Goal: Task Accomplishment & Management: Use online tool/utility

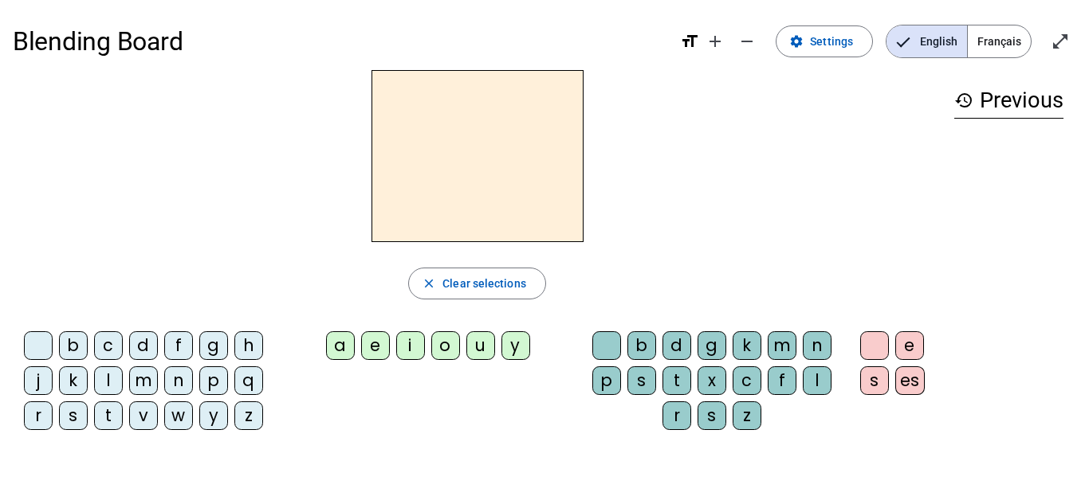
click at [996, 41] on span "Français" at bounding box center [998, 42] width 63 height 32
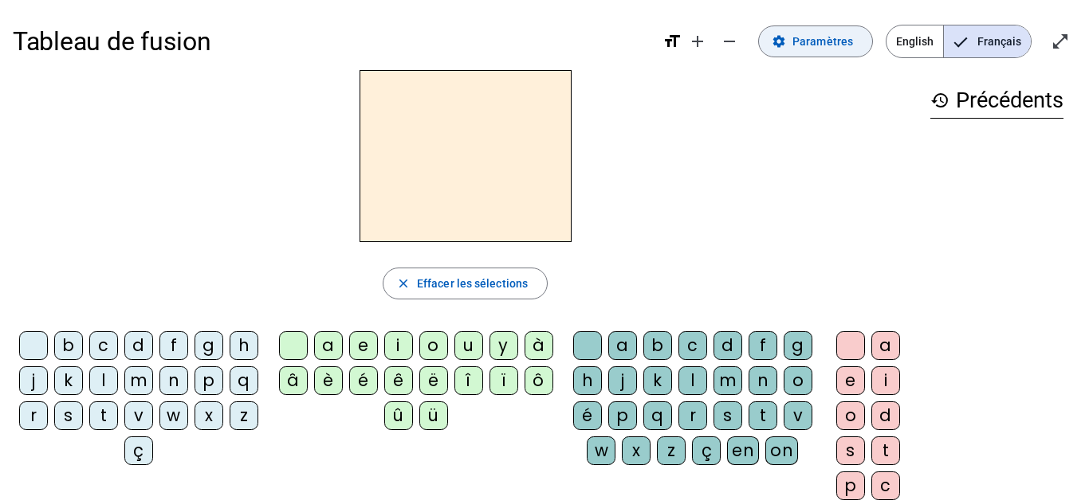
click at [799, 36] on span "Paramètres" at bounding box center [822, 41] width 61 height 19
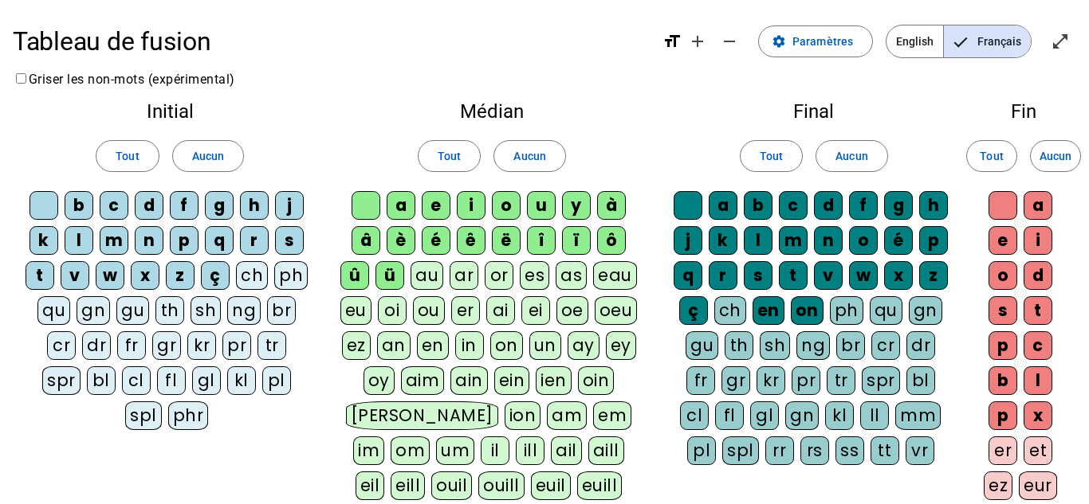
click at [56, 313] on div "qu" at bounding box center [53, 310] width 33 height 29
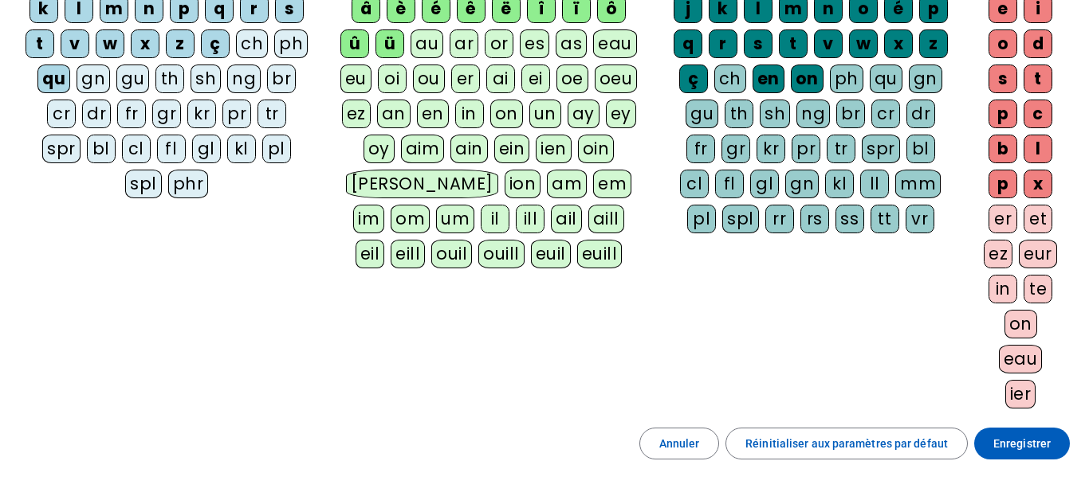
scroll to position [234, 0]
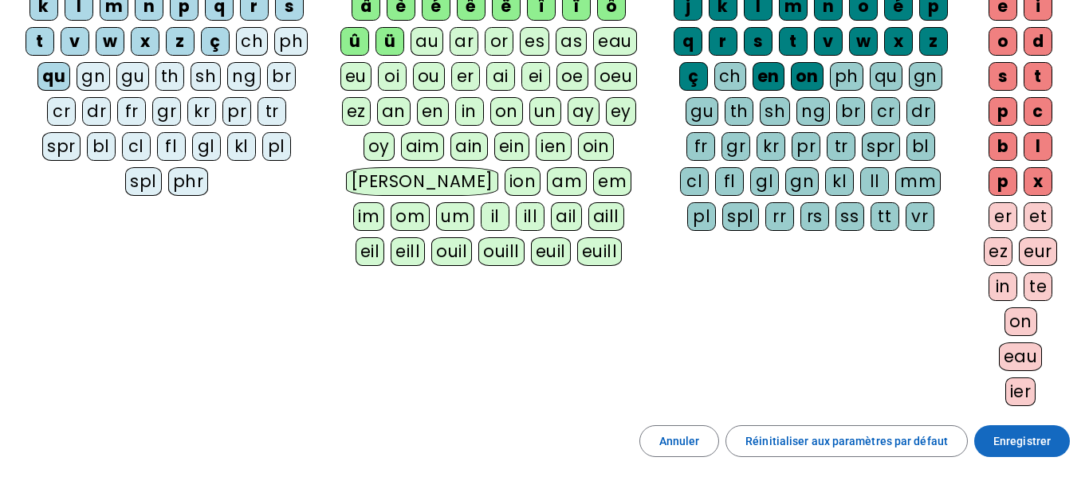
click at [1006, 442] on span "Enregistrer" at bounding box center [1021, 441] width 57 height 19
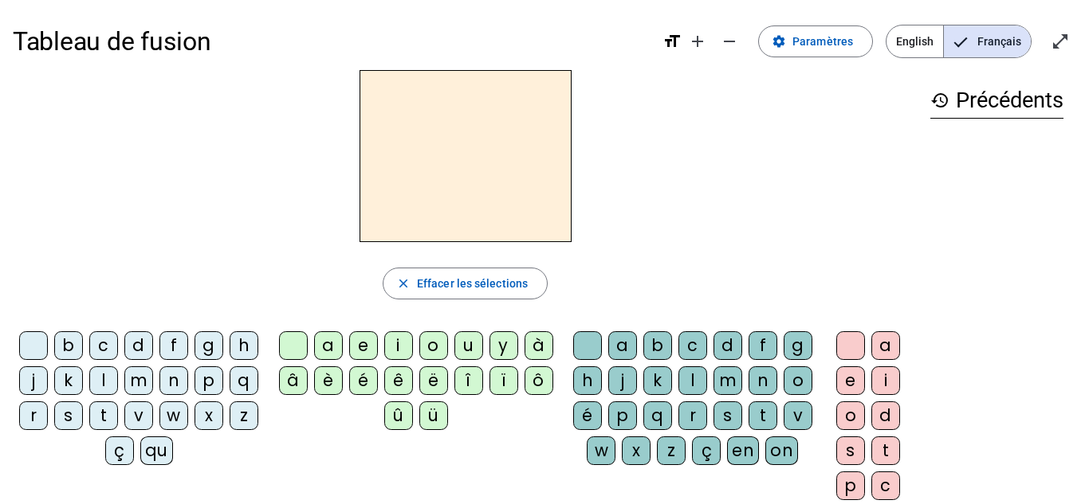
click at [173, 453] on div "qu" at bounding box center [156, 451] width 33 height 29
click at [398, 336] on div "i" at bounding box center [398, 346] width 29 height 29
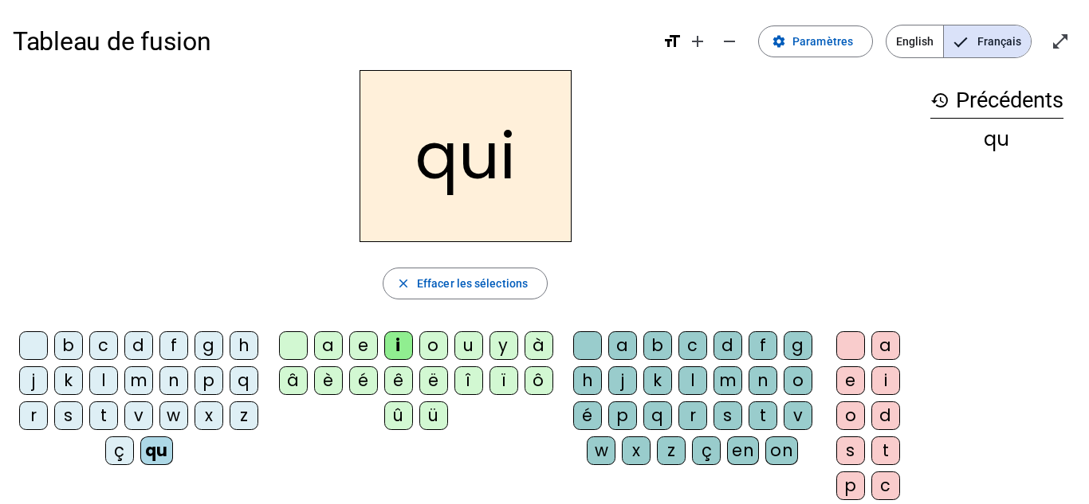
click at [83, 417] on div "s" at bounding box center [68, 416] width 29 height 29
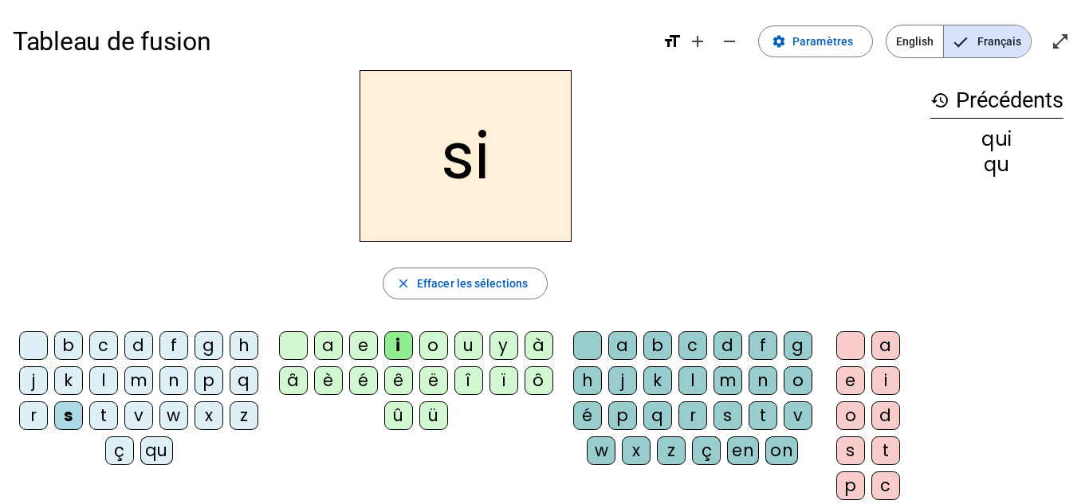
click at [188, 382] on div "n" at bounding box center [173, 381] width 29 height 29
click at [363, 343] on div "e" at bounding box center [363, 346] width 29 height 29
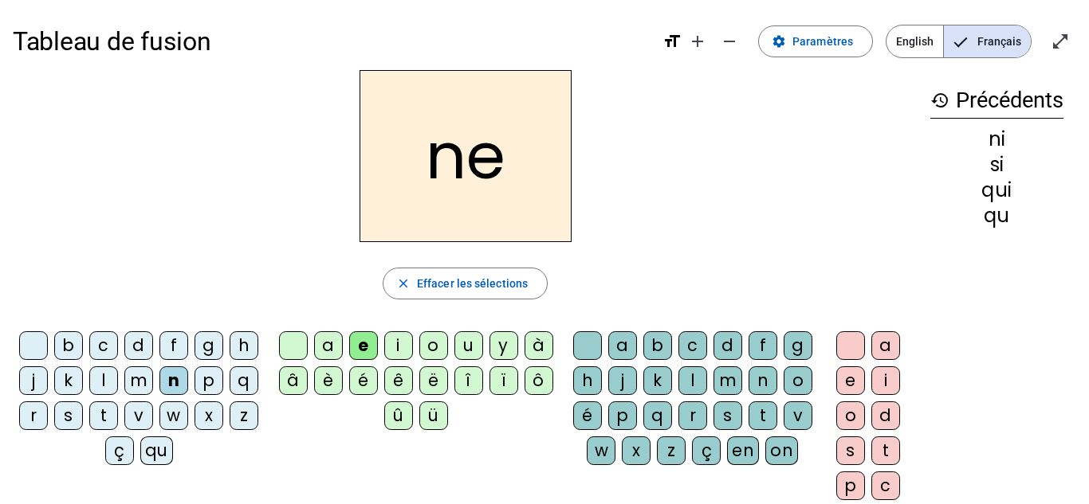
click at [83, 413] on div "s" at bounding box center [68, 416] width 29 height 29
click at [118, 413] on div "t" at bounding box center [103, 416] width 29 height 29
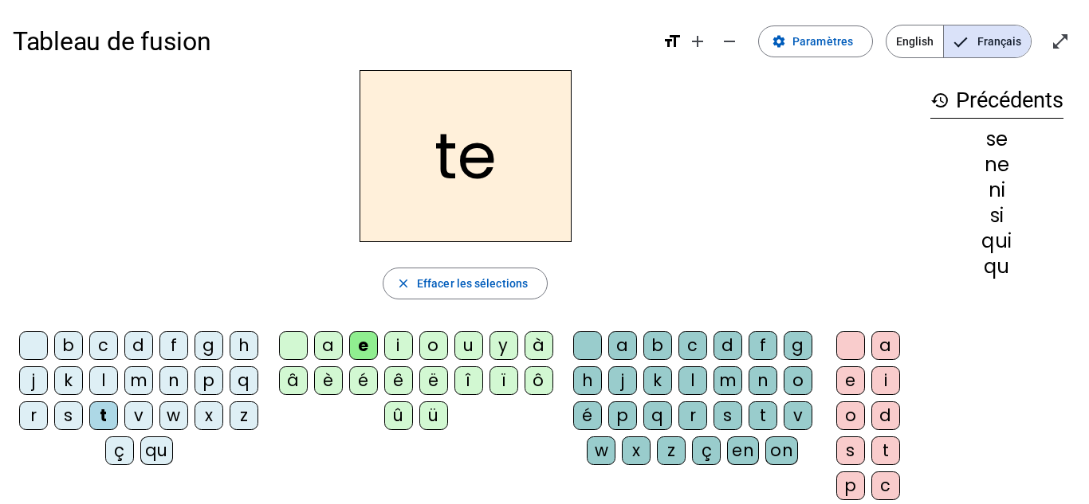
click at [151, 343] on div "d" at bounding box center [138, 346] width 29 height 29
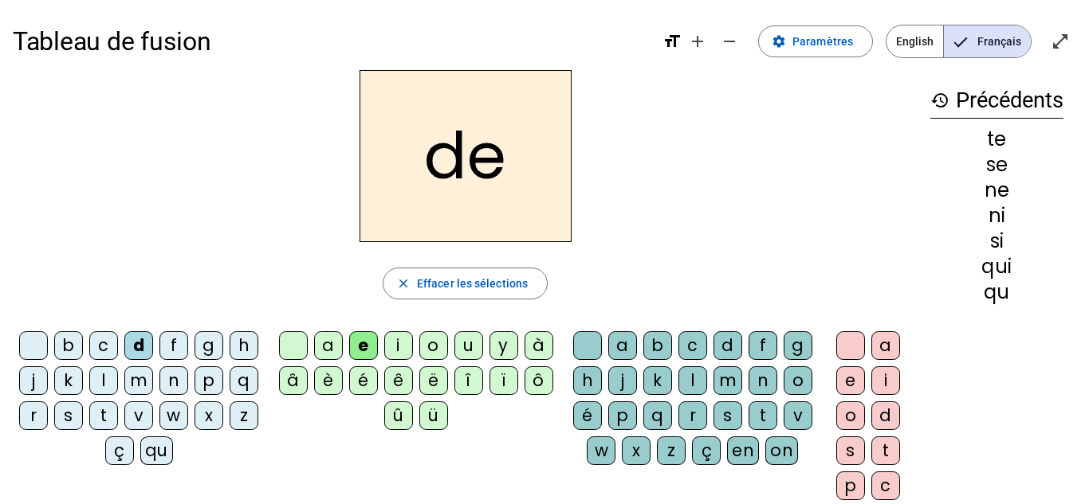
click at [463, 346] on div "u" at bounding box center [468, 346] width 29 height 29
click at [83, 414] on div "s" at bounding box center [68, 416] width 29 height 29
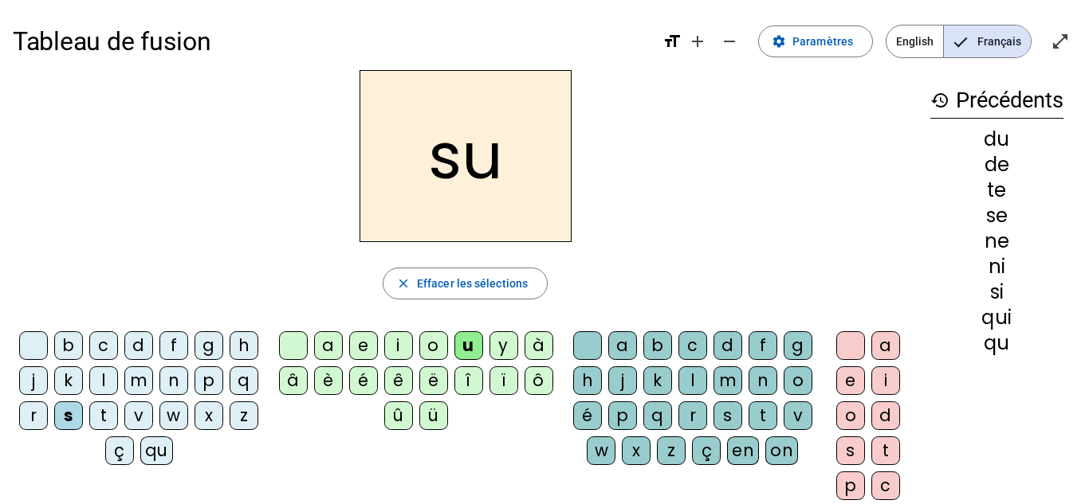
click at [118, 379] on div "l" at bounding box center [103, 381] width 29 height 29
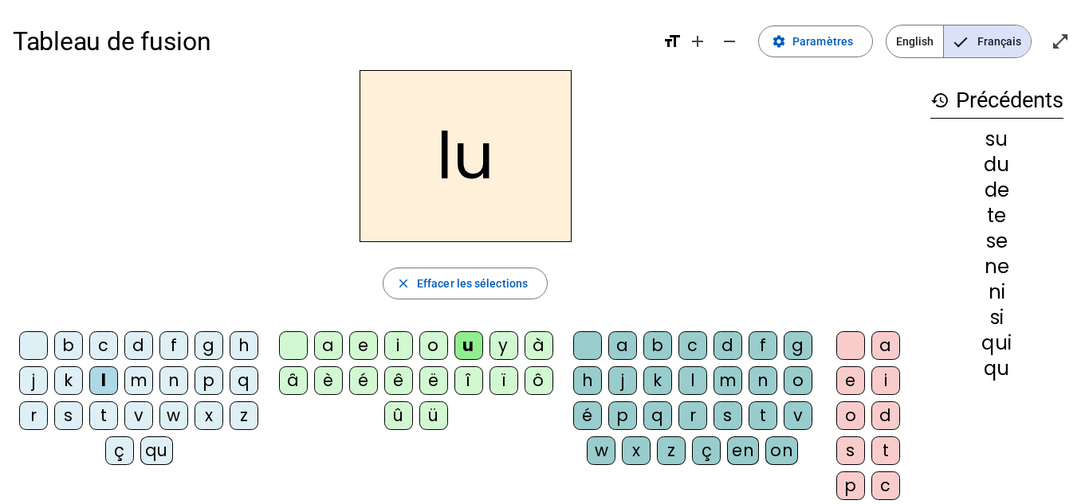
click at [118, 416] on div "t" at bounding box center [103, 416] width 29 height 29
click at [326, 343] on div "a" at bounding box center [328, 346] width 29 height 29
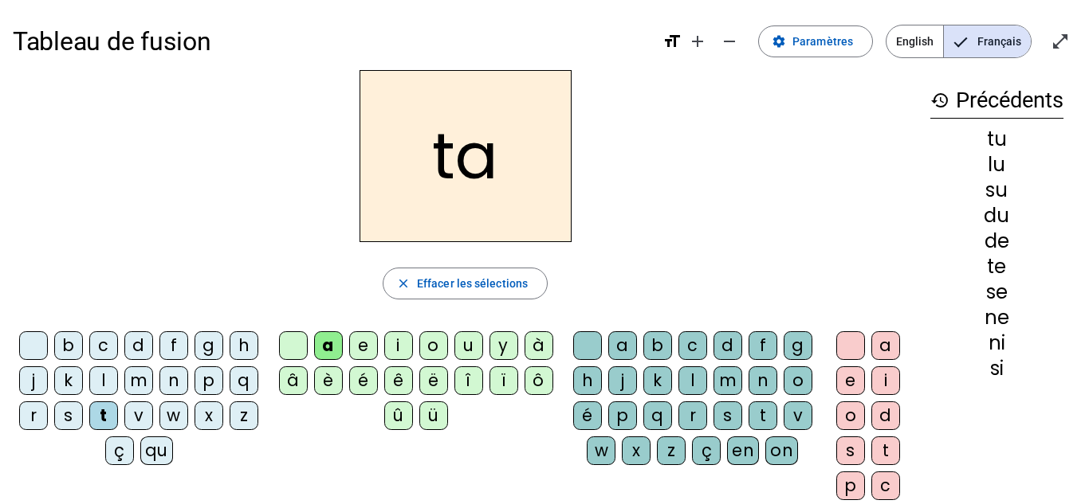
click at [83, 414] on div "s" at bounding box center [68, 416] width 29 height 29
click at [118, 414] on div "t" at bounding box center [103, 416] width 29 height 29
click at [153, 375] on div "m" at bounding box center [138, 381] width 29 height 29
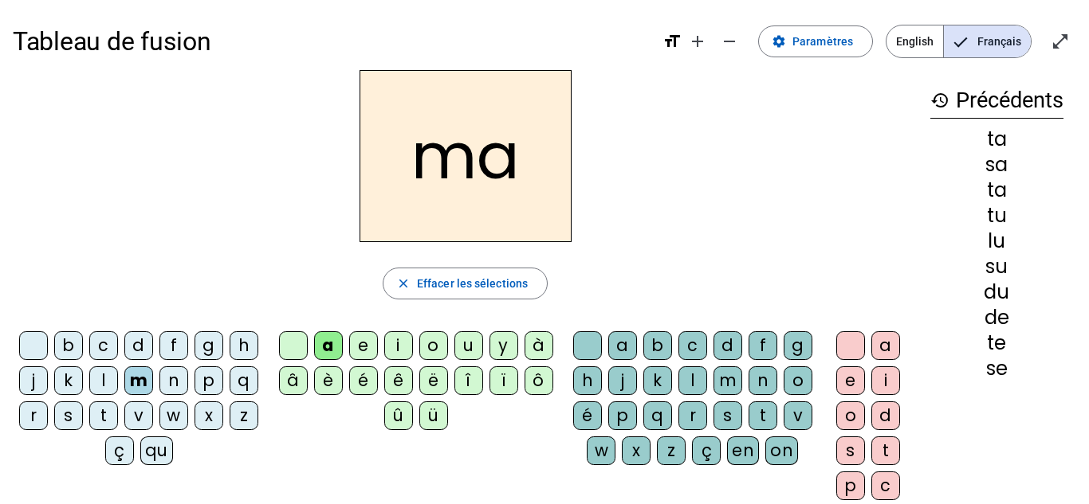
click at [361, 354] on div "e" at bounding box center [363, 346] width 29 height 29
click at [153, 345] on div "d" at bounding box center [138, 346] width 29 height 29
